Goal: Transaction & Acquisition: Purchase product/service

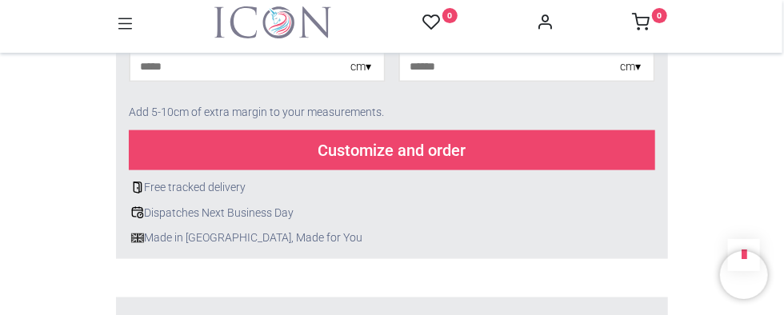
scroll to position [720, 0]
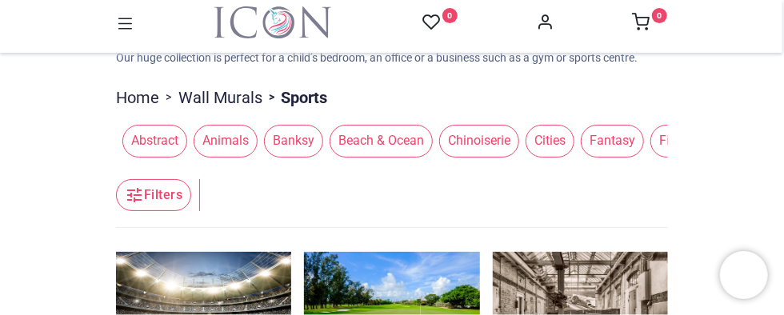
scroll to position [160, 0]
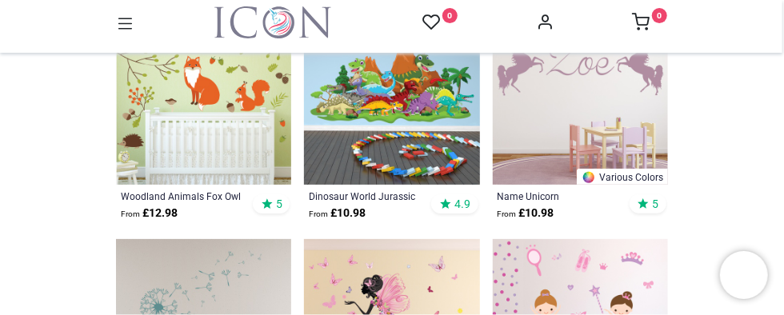
scroll to position [400, 0]
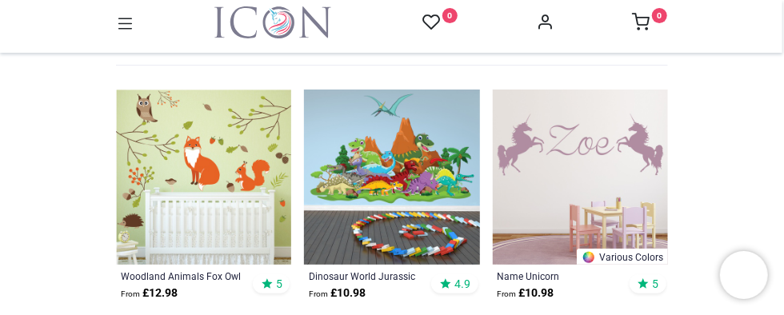
click at [356, 180] on img at bounding box center [391, 177] width 175 height 175
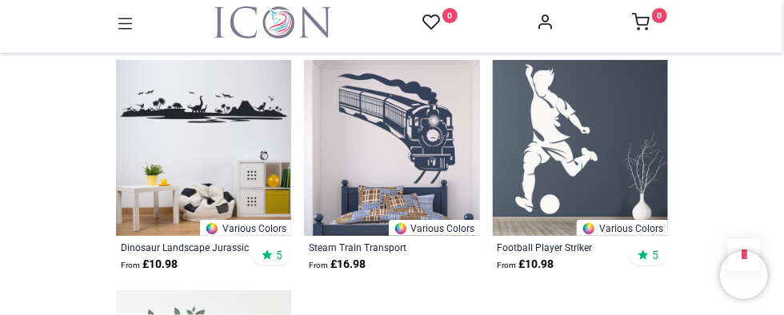
scroll to position [2239, 0]
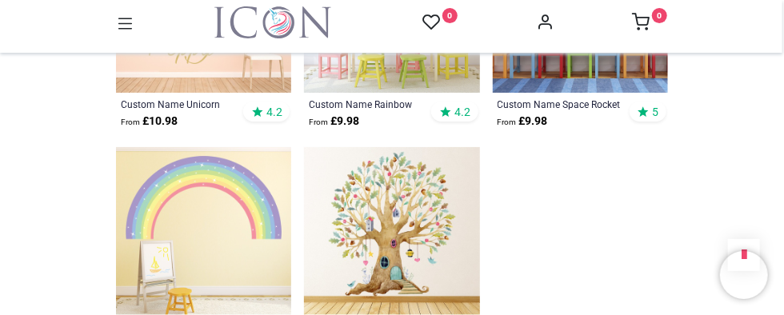
scroll to position [4558, 0]
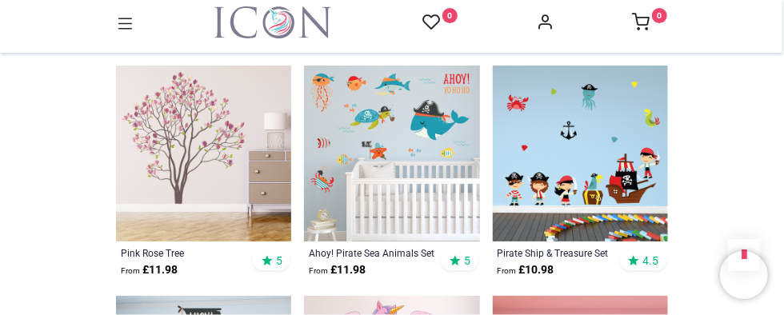
scroll to position [6557, 0]
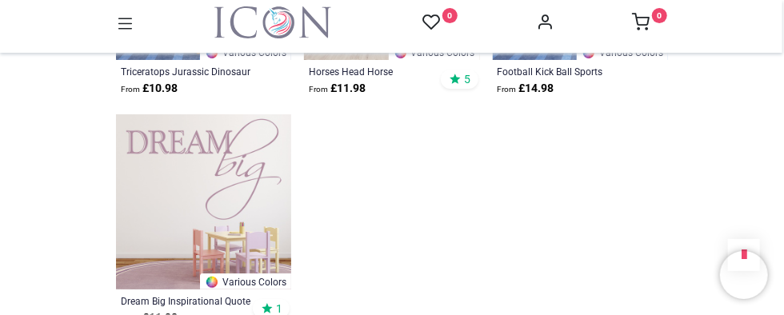
scroll to position [8956, 0]
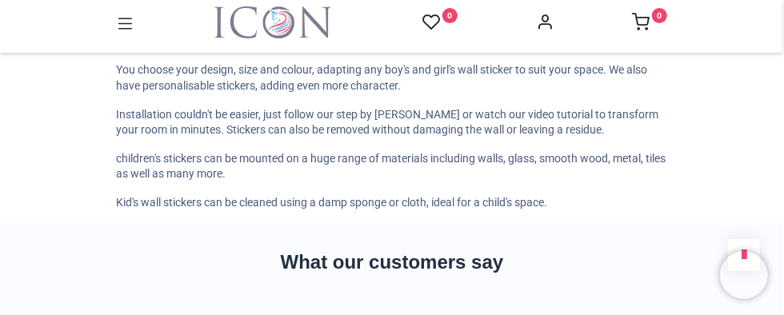
scroll to position [11515, 0]
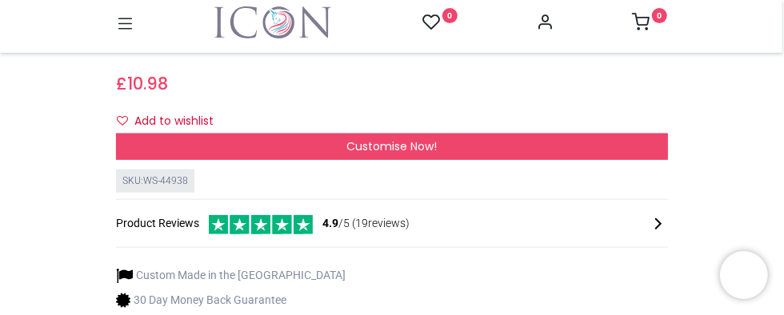
scroll to position [480, 0]
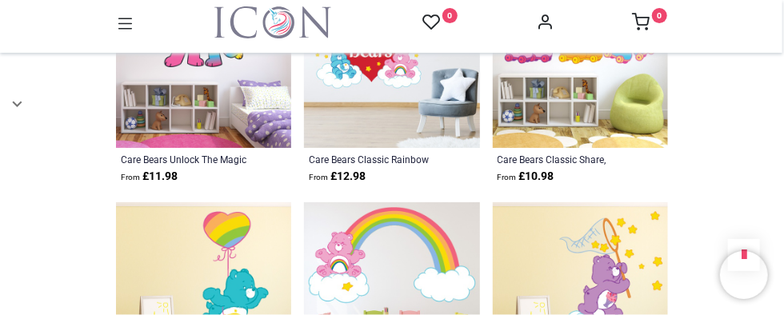
scroll to position [800, 0]
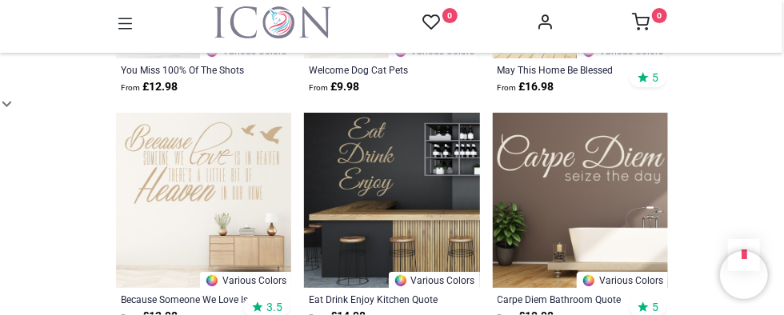
scroll to position [2159, 0]
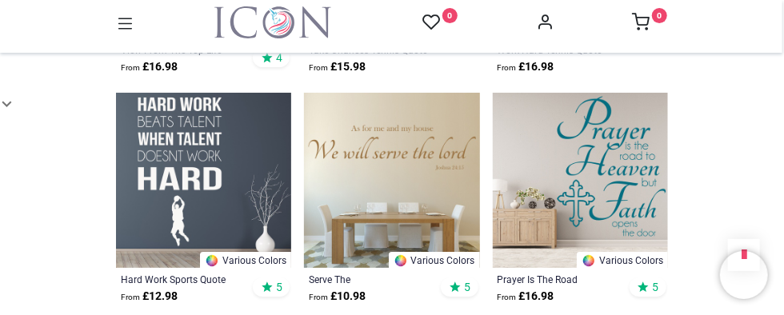
scroll to position [3998, 0]
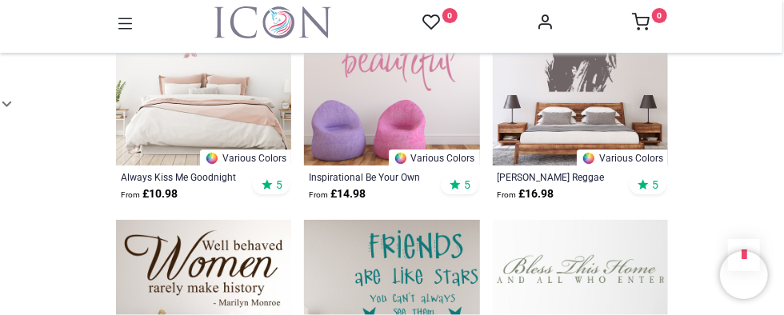
scroll to position [6557, 0]
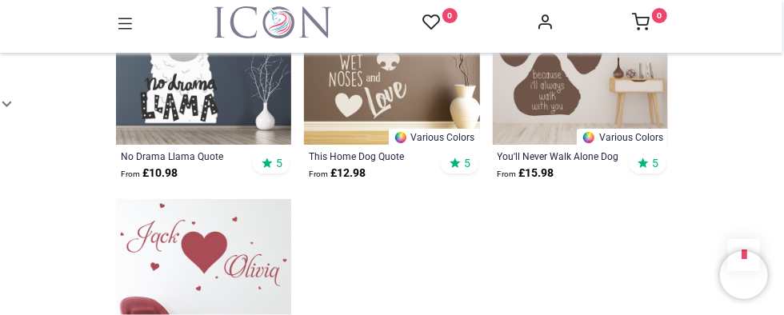
scroll to position [8876, 0]
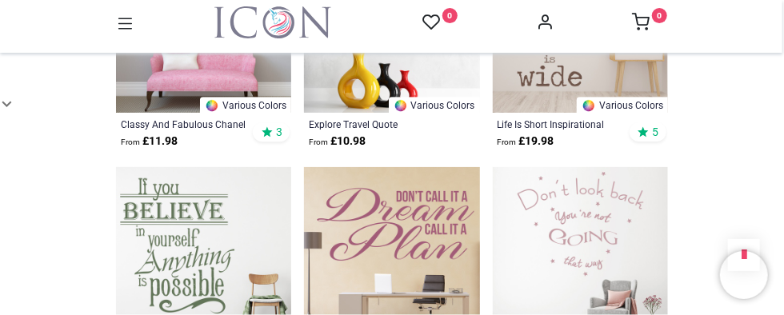
scroll to position [10396, 0]
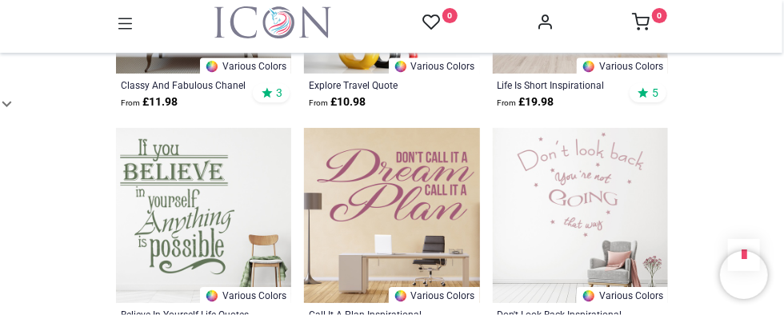
click at [127, 25] on icon at bounding box center [125, 23] width 14 height 11
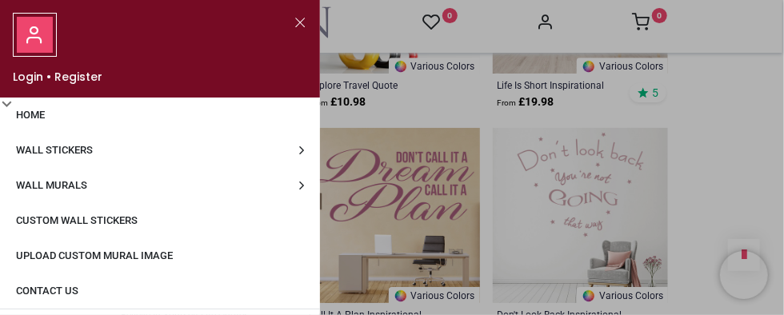
click at [125, 134] on link "Wall Stickers" at bounding box center [160, 150] width 320 height 35
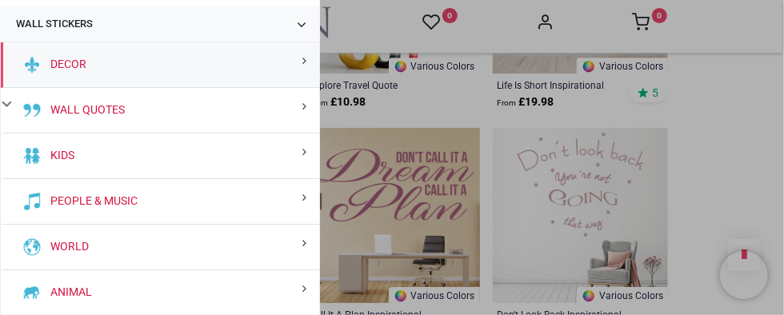
scroll to position [160, 0]
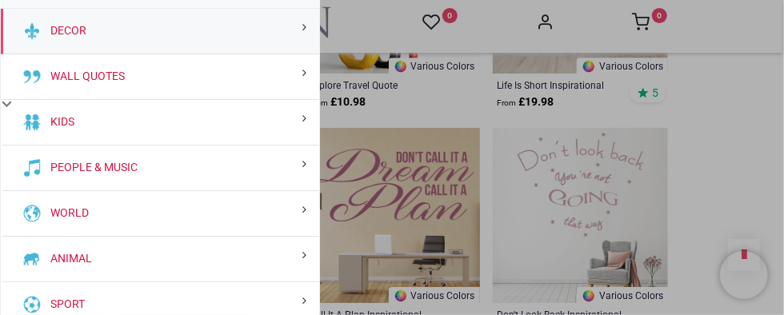
click at [237, 34] on div "Decor" at bounding box center [160, 32] width 318 height 46
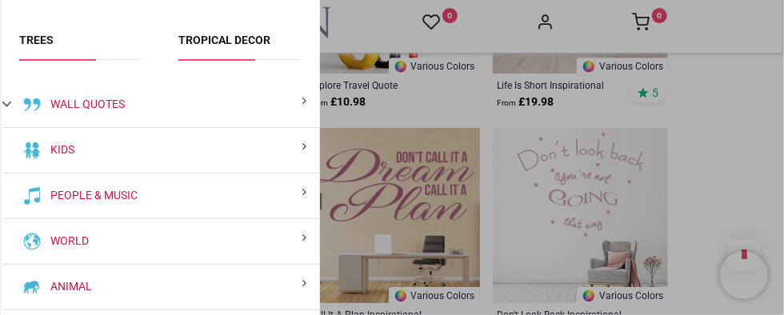
scroll to position [960, 0]
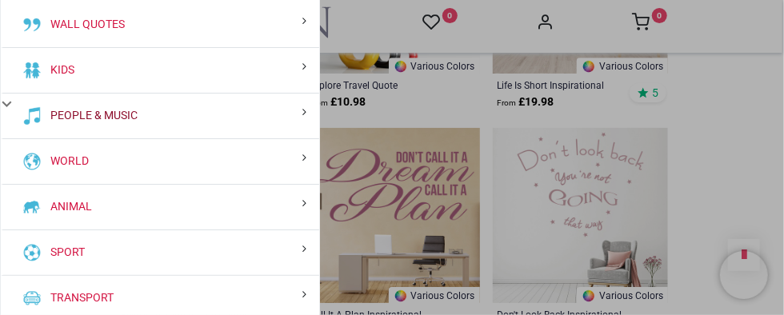
click at [122, 110] on link "People & Music" at bounding box center [91, 116] width 94 height 16
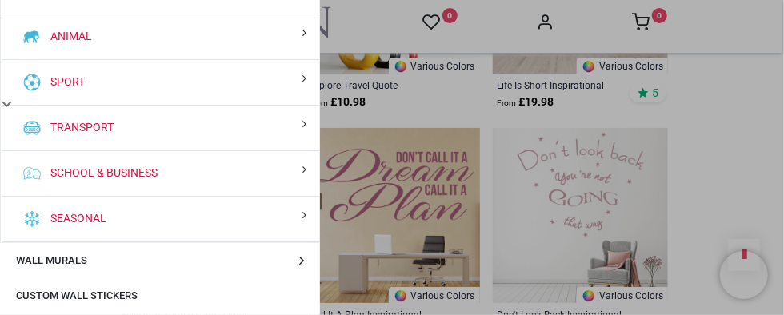
scroll to position [856, 0]
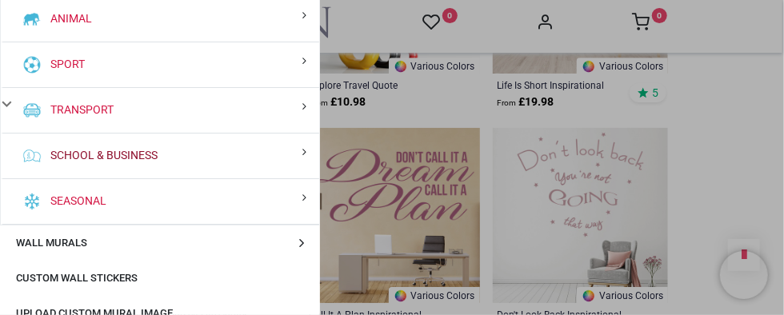
click at [129, 154] on link "School & Business" at bounding box center [101, 156] width 114 height 16
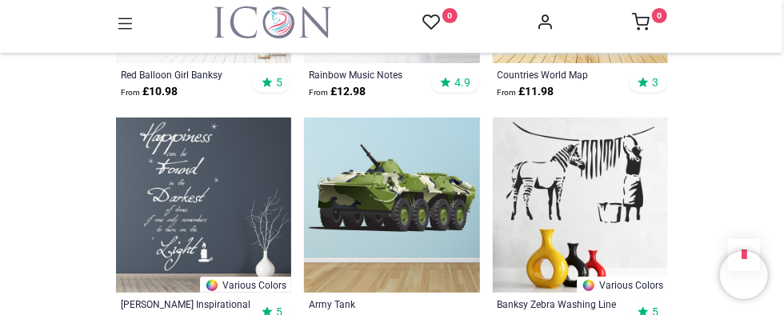
scroll to position [2239, 0]
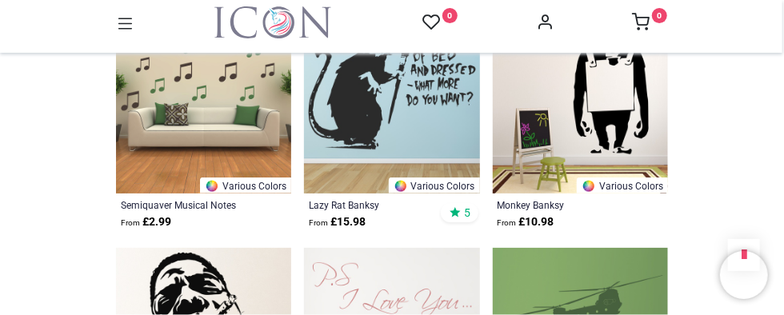
scroll to position [2959, 0]
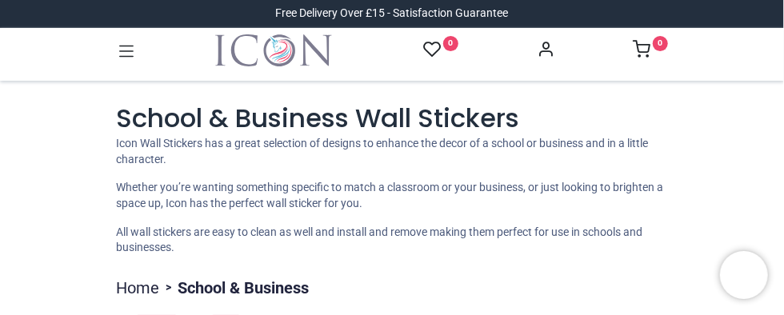
click at [118, 60] on icon at bounding box center [126, 51] width 21 height 21
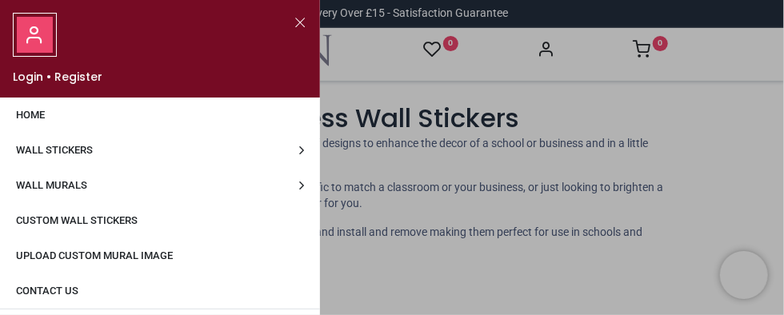
click at [76, 152] on span "Wall Stickers" at bounding box center [54, 150] width 77 height 12
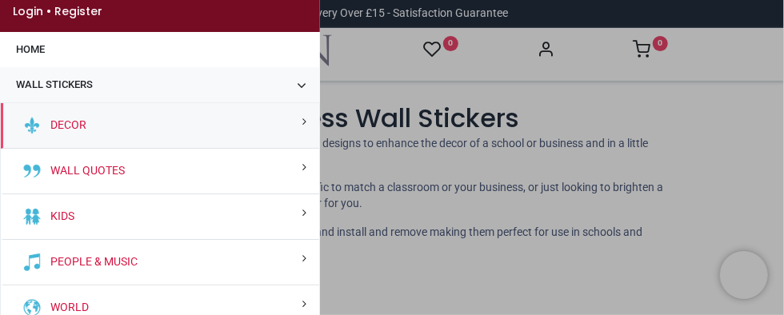
scroll to position [160, 0]
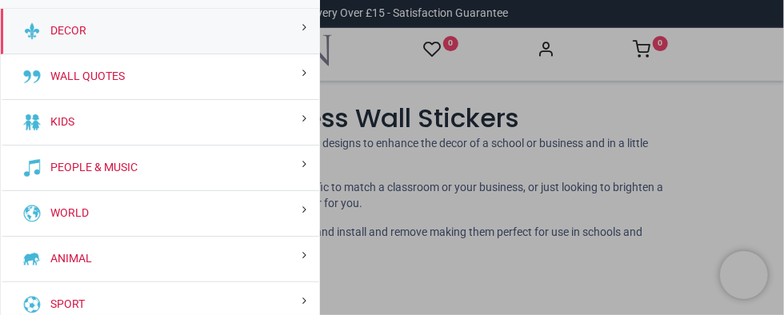
click at [113, 202] on div "World" at bounding box center [160, 214] width 318 height 46
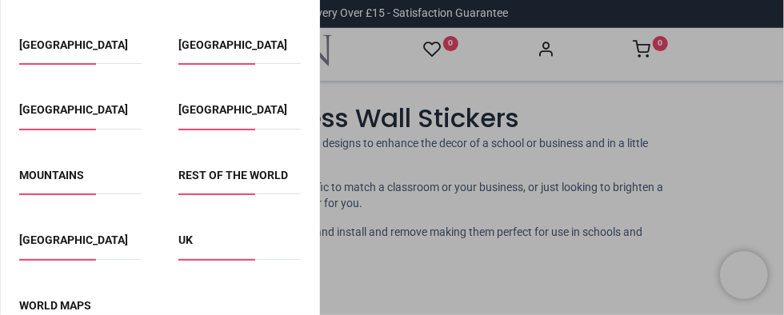
scroll to position [640, 0]
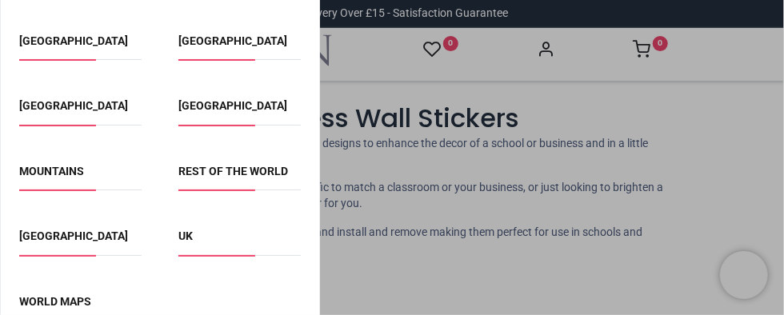
click at [178, 231] on link "UK" at bounding box center [185, 236] width 14 height 13
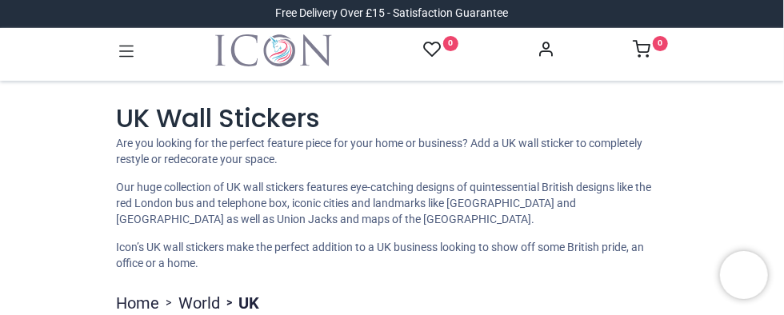
click at [121, 55] on icon at bounding box center [126, 51] width 21 height 21
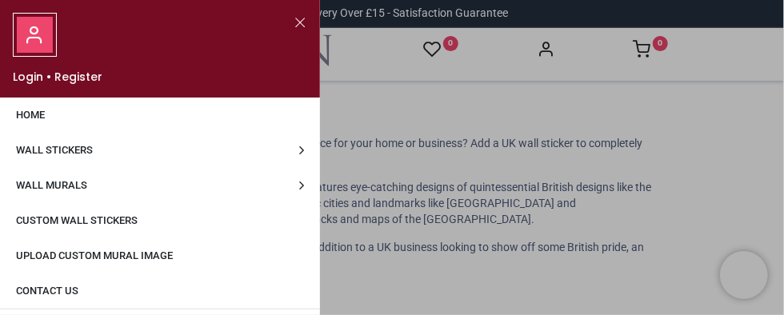
click at [94, 153] on link "Wall Stickers" at bounding box center [160, 150] width 320 height 35
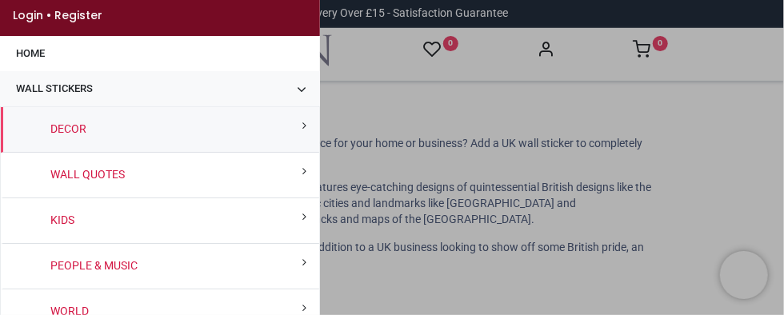
scroll to position [80, 0]
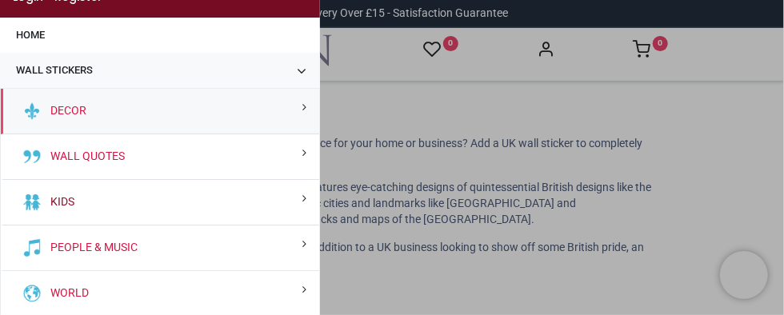
click at [67, 197] on link "Kids" at bounding box center [59, 202] width 30 height 16
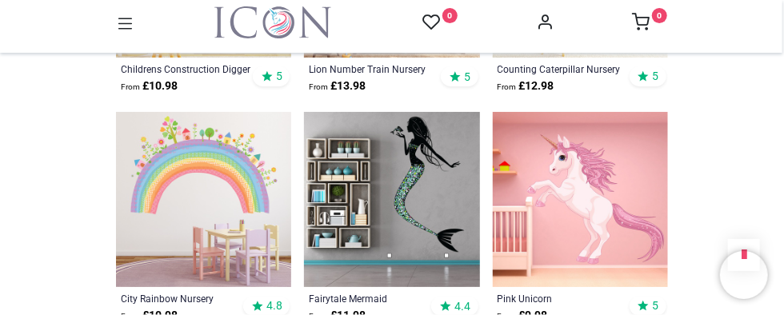
scroll to position [1040, 0]
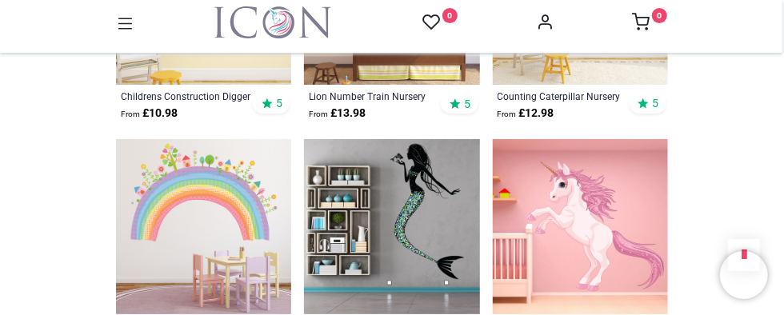
click at [202, 192] on img at bounding box center [203, 226] width 175 height 175
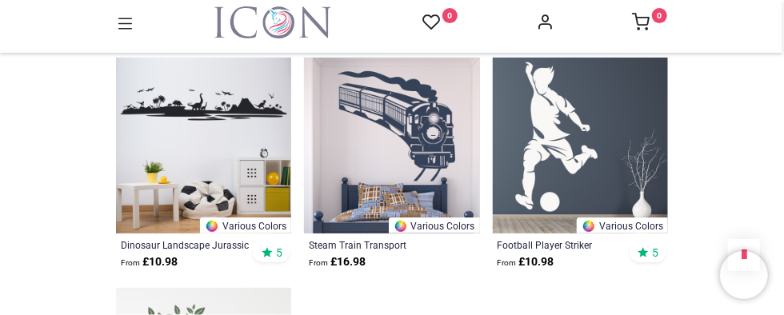
scroll to position [2239, 0]
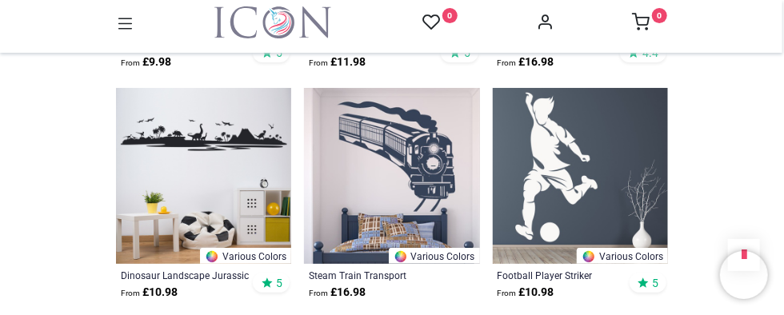
click at [585, 169] on img at bounding box center [580, 175] width 175 height 175
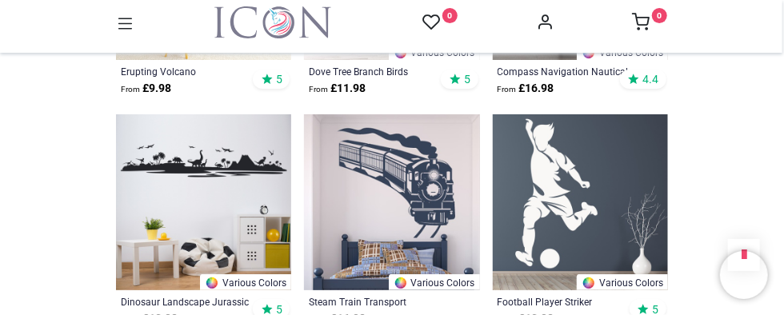
scroll to position [2159, 0]
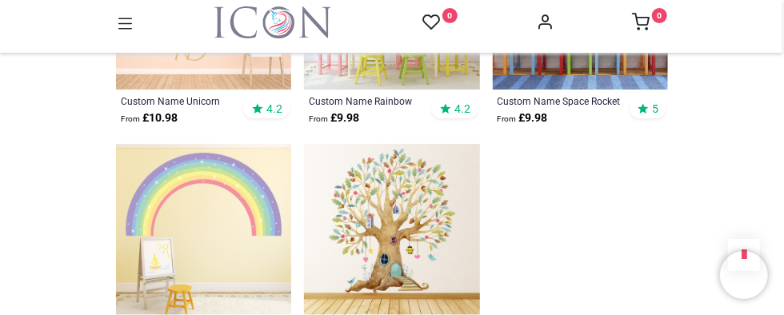
scroll to position [4558, 0]
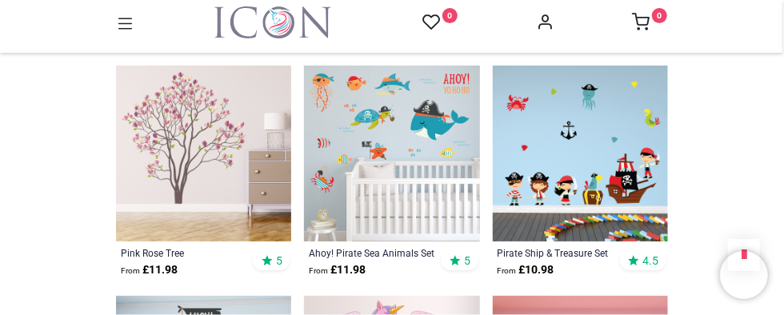
scroll to position [6557, 0]
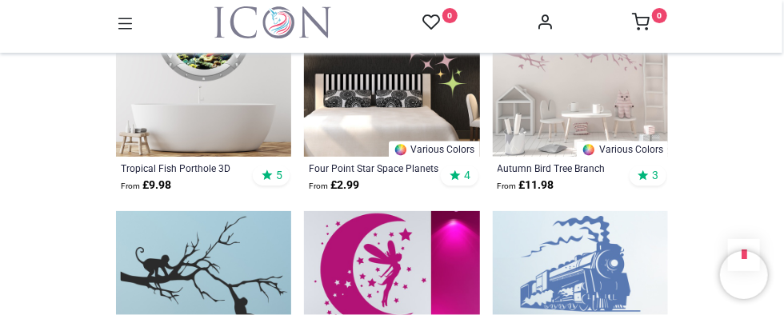
scroll to position [7997, 0]
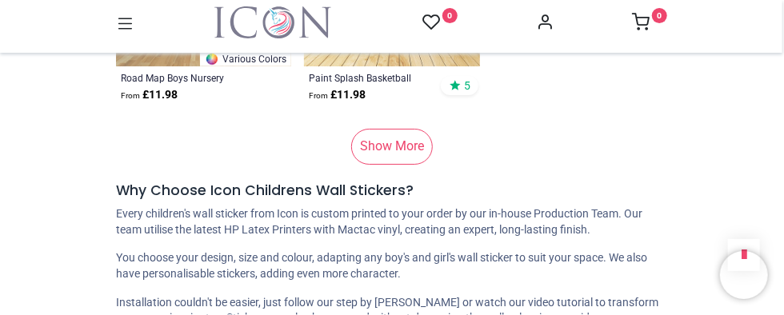
scroll to position [11116, 0]
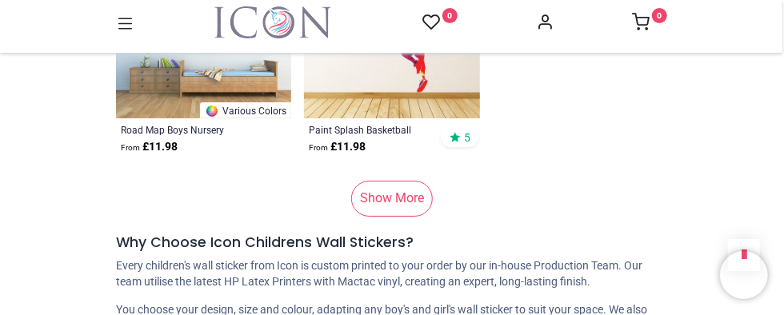
click at [380, 187] on link "Show More" at bounding box center [392, 198] width 82 height 35
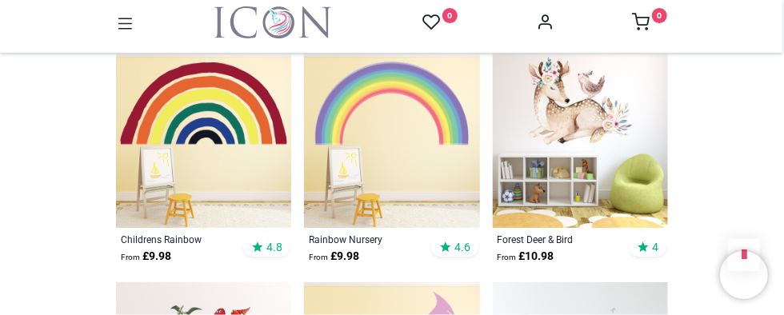
scroll to position [12395, 0]
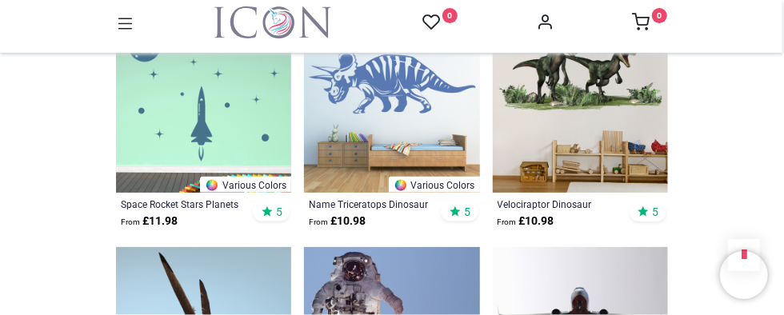
scroll to position [13835, 0]
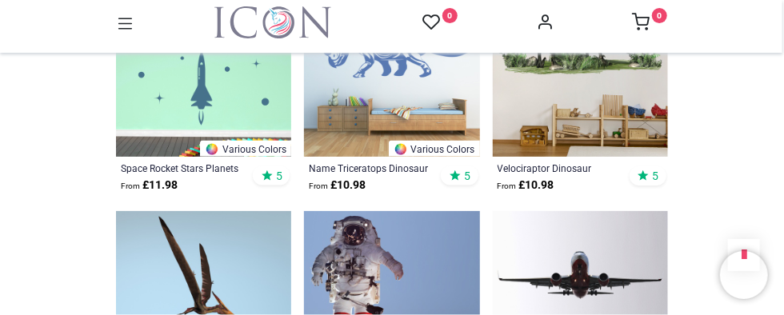
click at [112, 29] on div "0 0 Home Wall Stickers Decor" at bounding box center [391, 26] width 576 height 40
click at [125, 25] on icon at bounding box center [125, 24] width 21 height 21
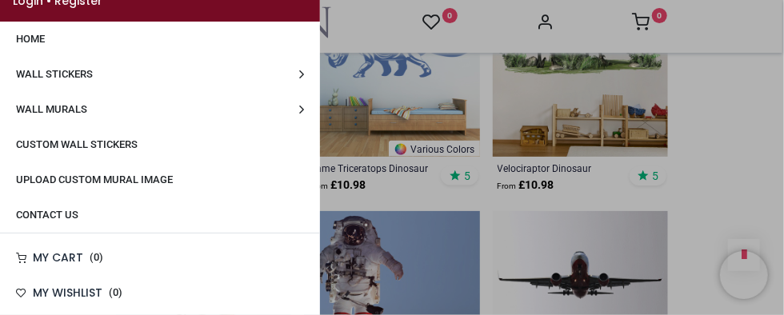
scroll to position [0, 0]
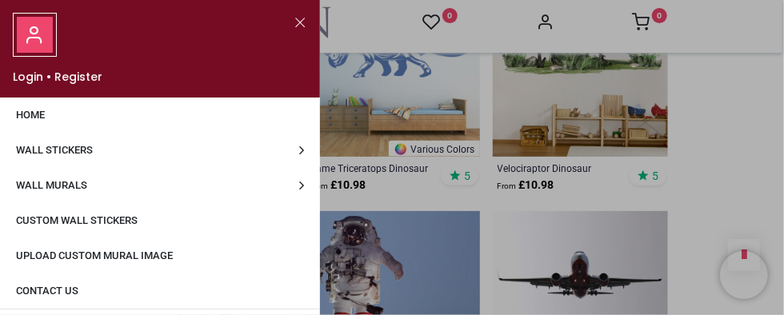
click at [70, 146] on span "Wall Stickers" at bounding box center [54, 150] width 77 height 12
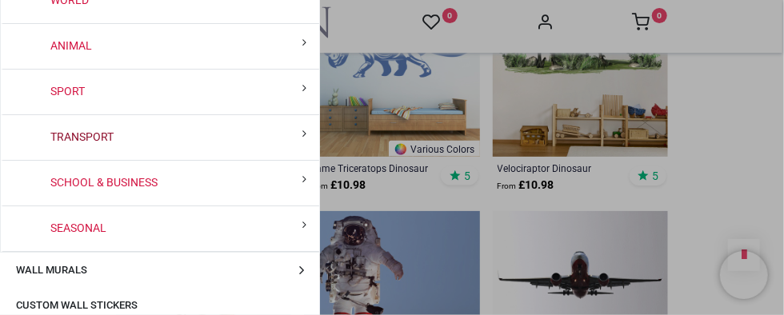
scroll to position [400, 0]
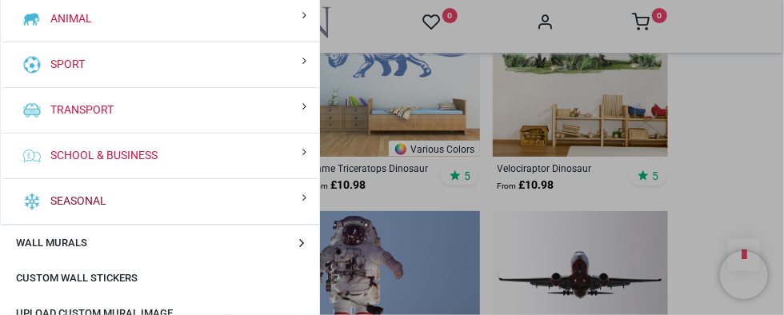
click at [86, 194] on link "Seasonal" at bounding box center [75, 202] width 62 height 16
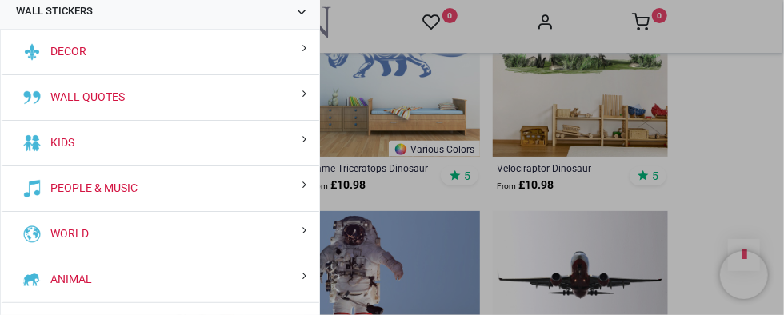
scroll to position [160, 0]
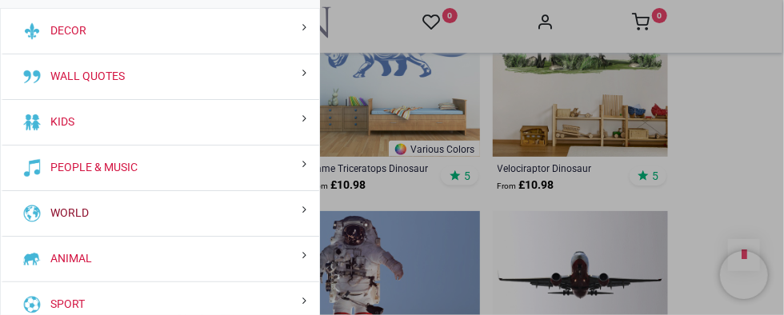
click at [65, 214] on link "World" at bounding box center [66, 214] width 45 height 16
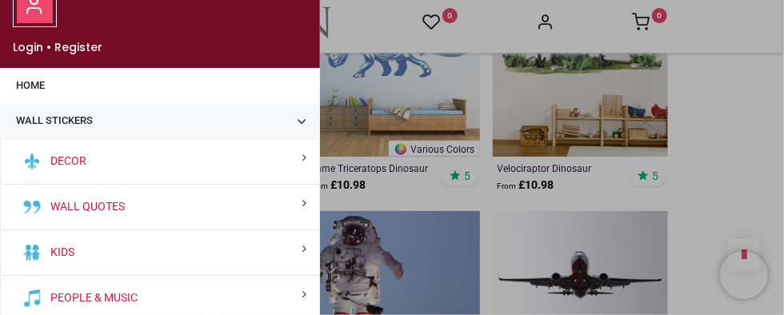
scroll to position [0, 0]
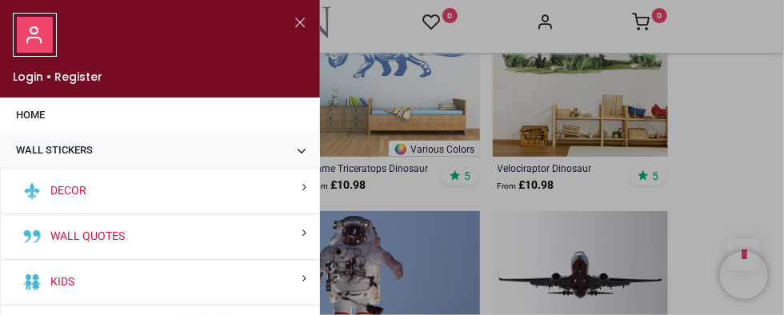
click at [158, 195] on div "Decor" at bounding box center [160, 192] width 318 height 46
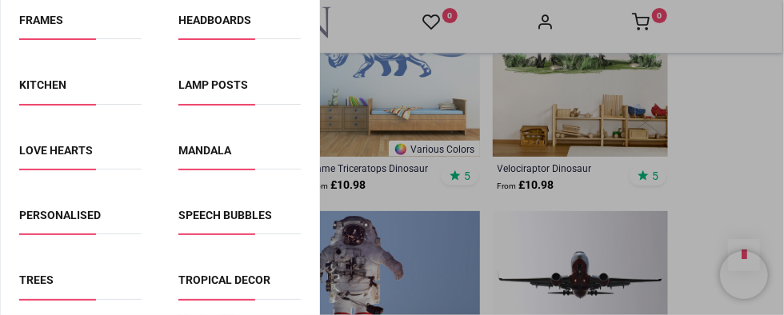
scroll to position [720, 0]
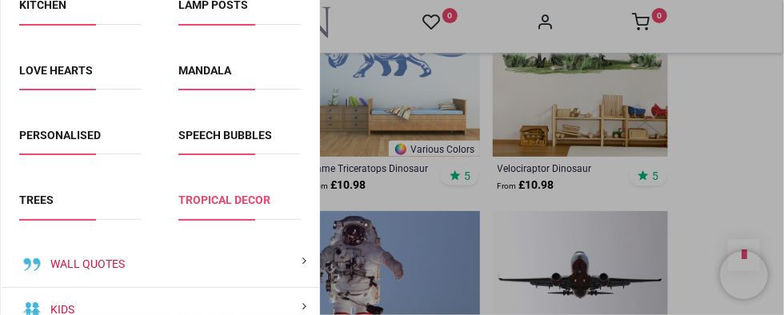
click at [218, 194] on link "Tropical Decor" at bounding box center [224, 200] width 92 height 13
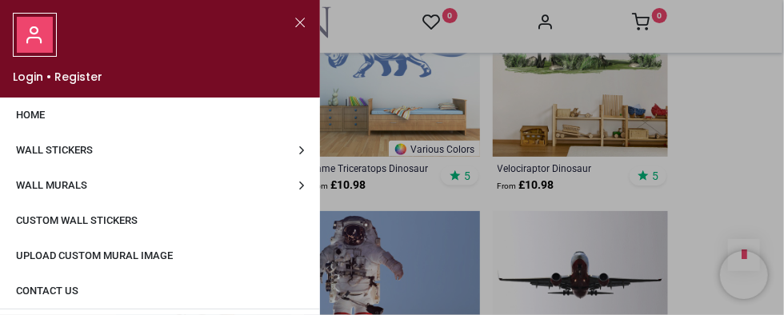
scroll to position [76, 0]
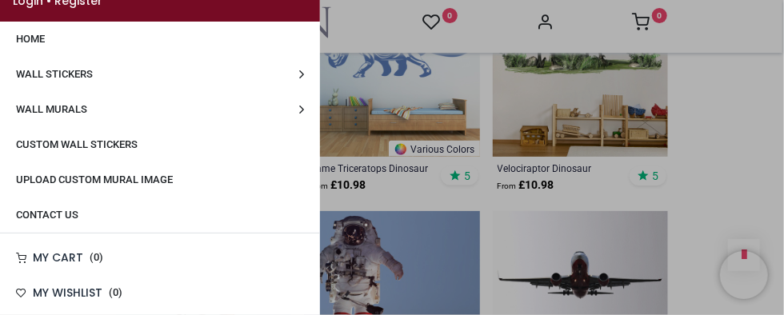
click at [73, 107] on span "Wall Murals" at bounding box center [51, 109] width 71 height 12
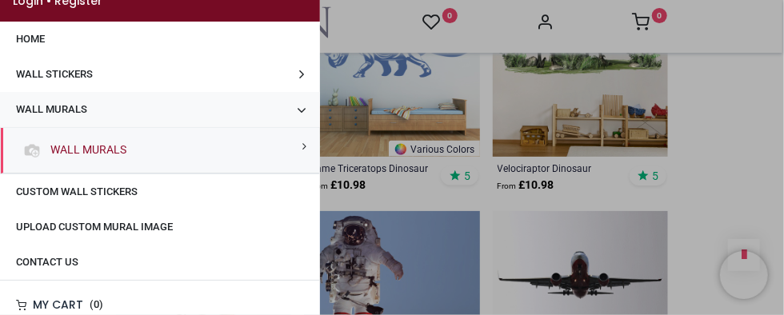
click at [79, 142] on link "Wall Murals" at bounding box center [85, 150] width 82 height 16
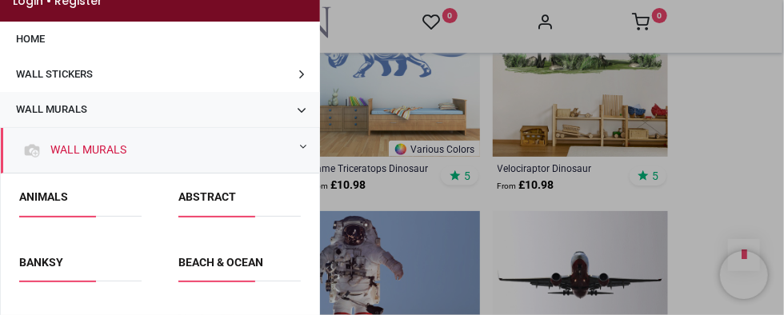
click at [310, 142] on div "Wall Murals" at bounding box center [160, 151] width 318 height 46
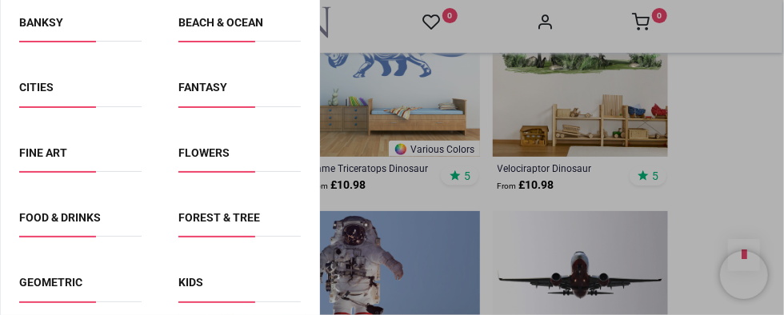
scroll to position [396, 0]
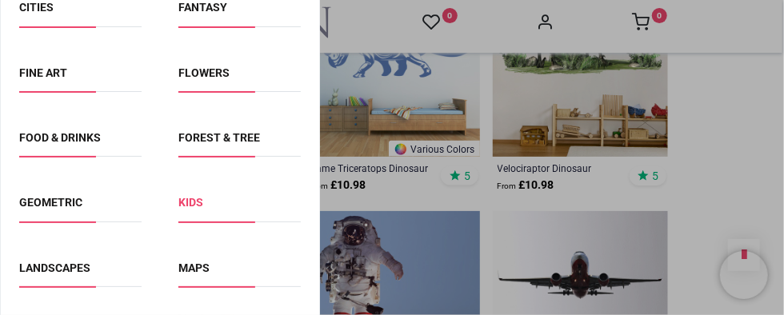
click at [195, 200] on link "Kids" at bounding box center [190, 202] width 25 height 13
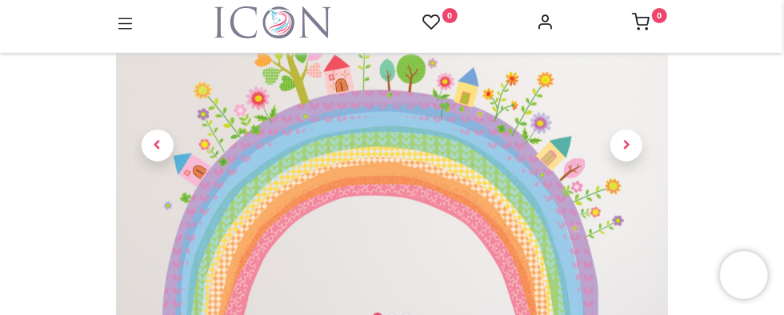
scroll to position [160, 0]
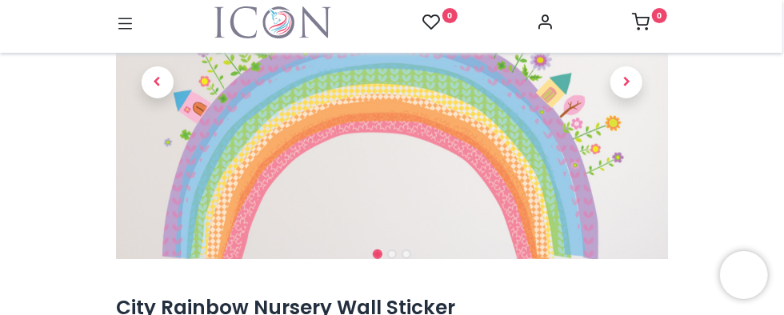
click at [464, 190] on img at bounding box center [392, 217] width 552 height 552
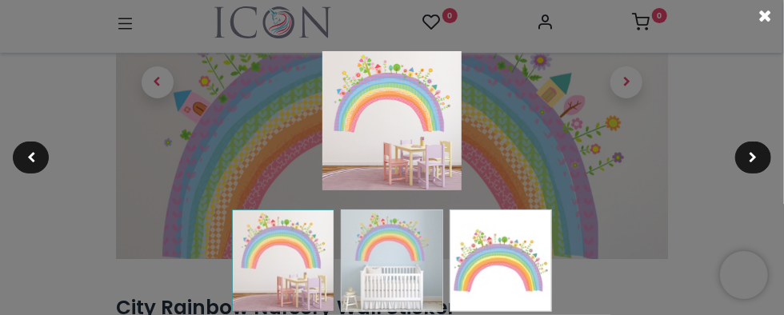
click at [763, 16] on span at bounding box center [764, 16] width 13 height 17
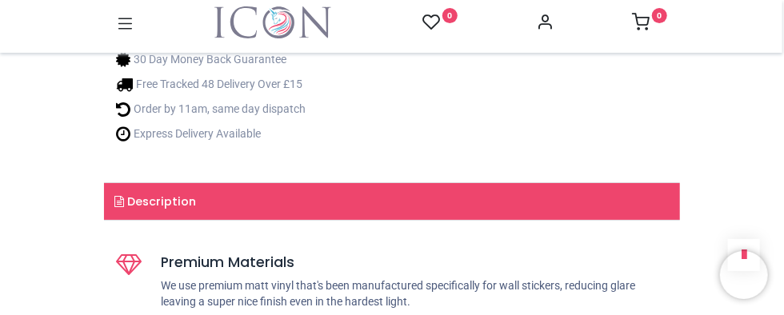
scroll to position [800, 0]
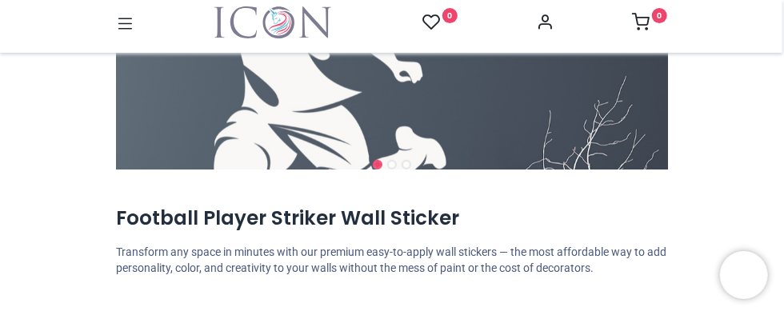
scroll to position [320, 0]
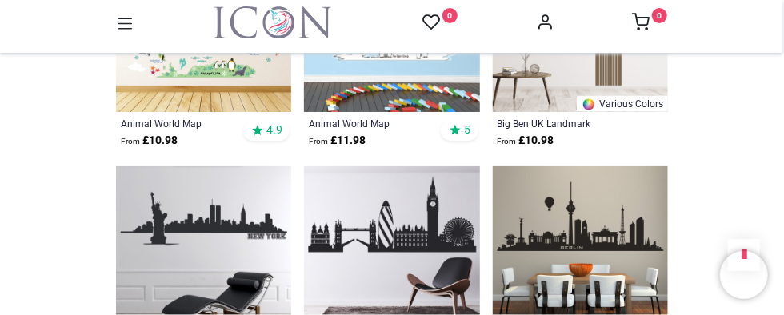
scroll to position [1040, 0]
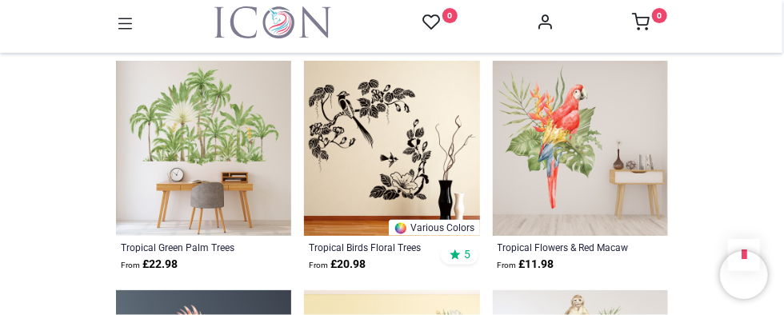
scroll to position [1200, 0]
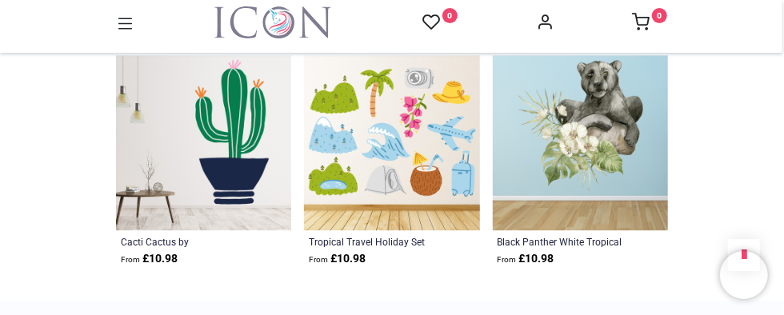
scroll to position [5838, 0]
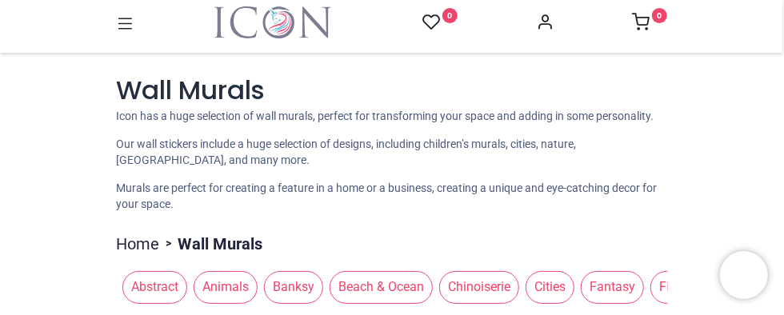
scroll to position [80, 0]
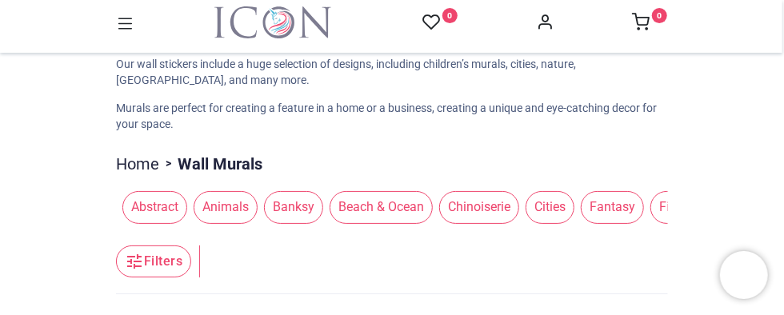
click at [374, 205] on span "Beach & Ocean" at bounding box center [380, 207] width 103 height 32
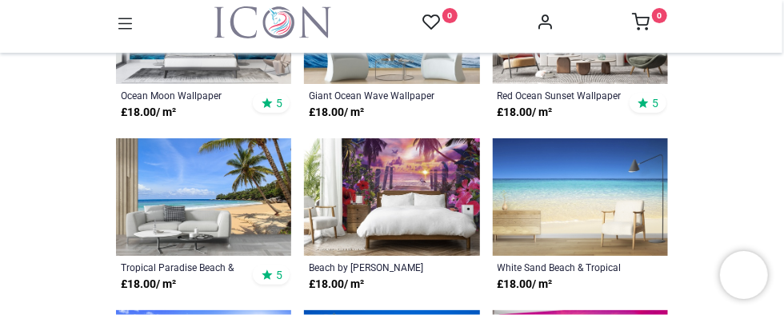
scroll to position [480, 0]
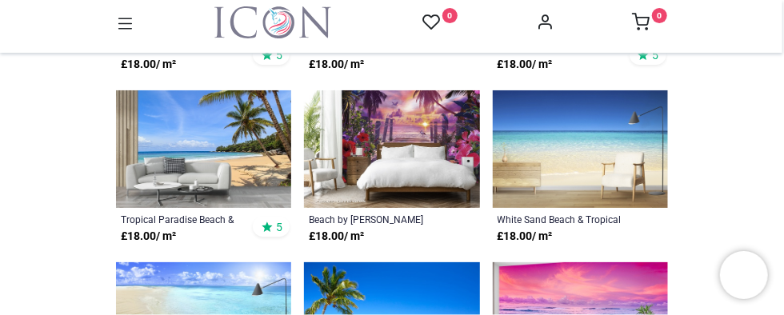
click at [196, 122] on img at bounding box center [203, 149] width 175 height 118
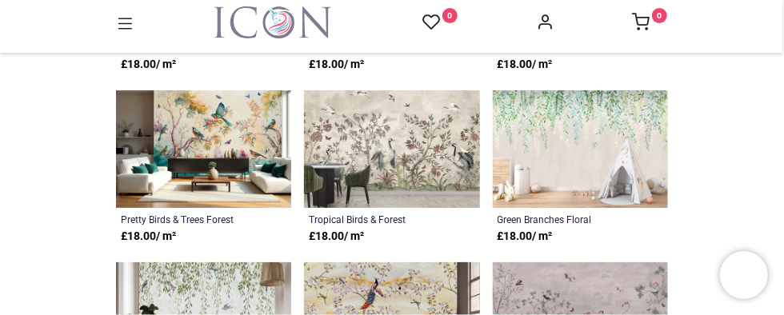
scroll to position [481, 0]
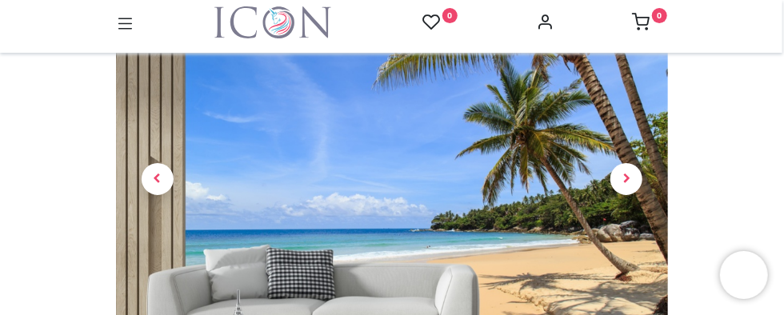
scroll to position [80, 0]
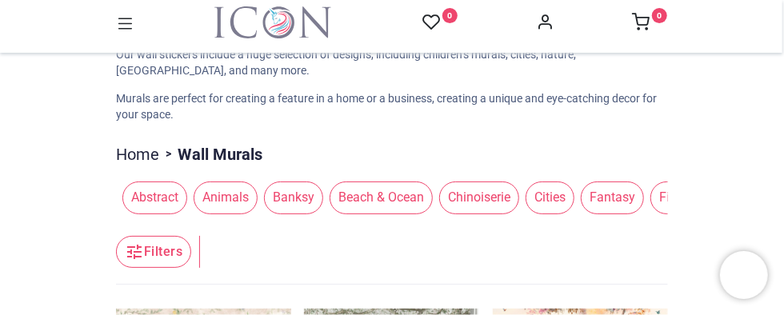
scroll to position [160, 0]
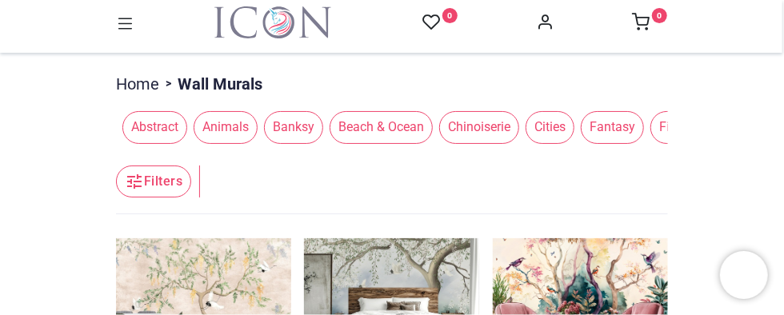
click at [609, 125] on span "Fantasy" at bounding box center [612, 127] width 63 height 32
click at [597, 134] on span "Fantasy" at bounding box center [612, 127] width 63 height 32
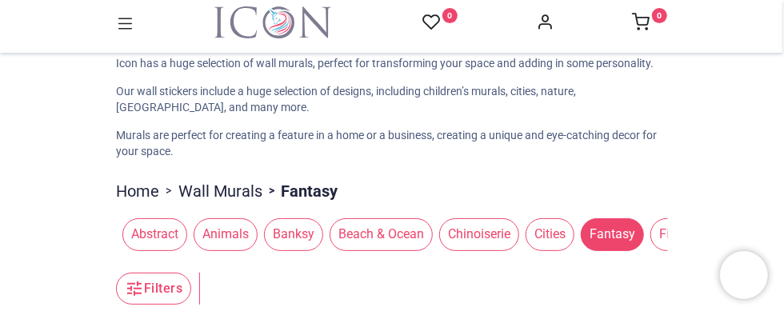
scroll to position [80, 0]
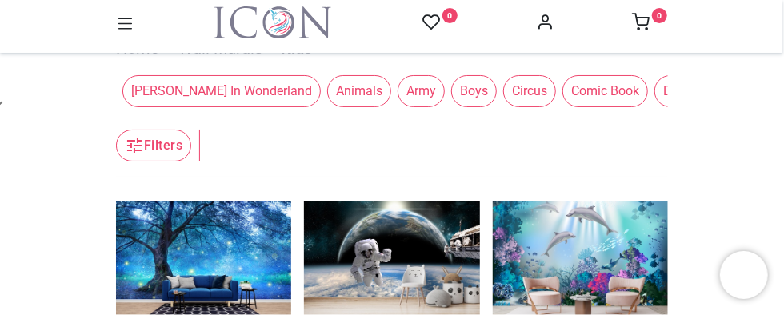
scroll to position [320, 0]
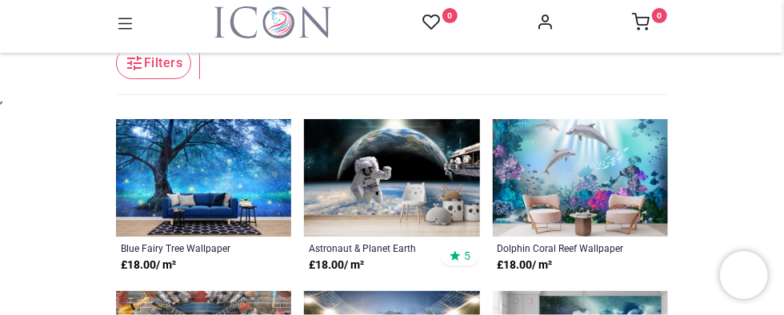
click at [559, 172] on img at bounding box center [580, 178] width 175 height 118
